Goal: Communication & Community: Answer question/provide support

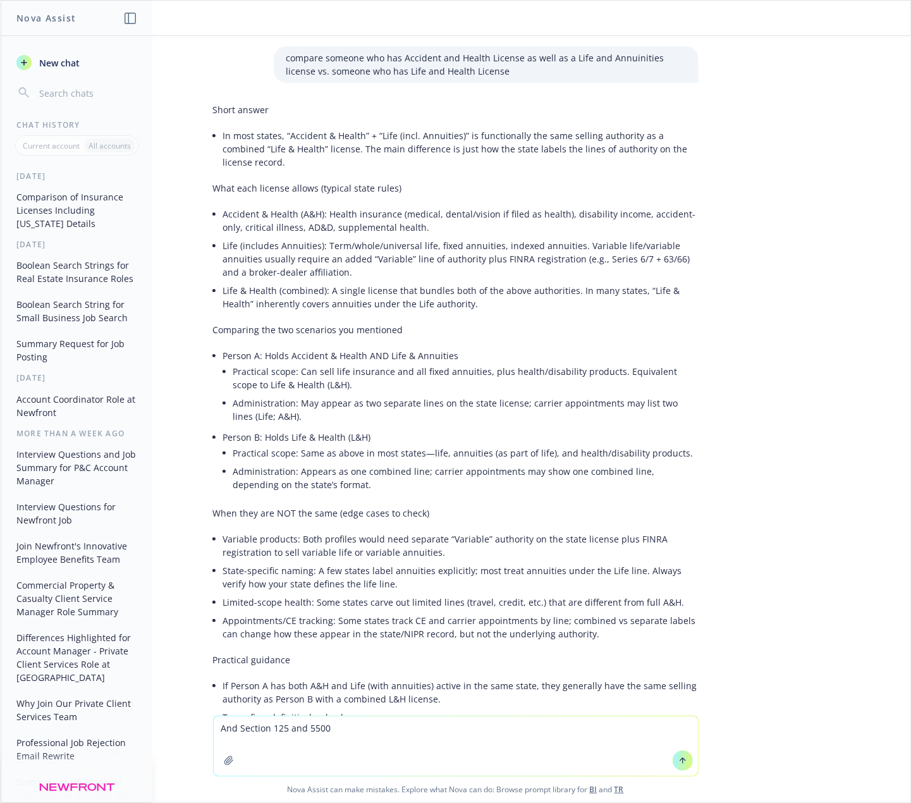
scroll to position [1412, 0]
